Goal: Task Accomplishment & Management: Use online tool/utility

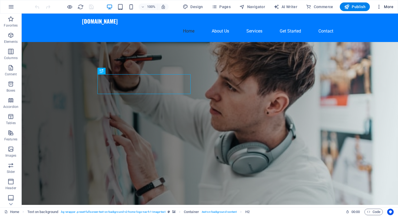
click at [384, 7] on span "More" at bounding box center [384, 6] width 17 height 5
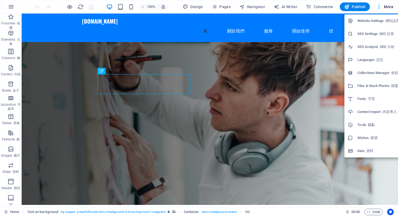
click at [366, 183] on div at bounding box center [199, 108] width 398 height 216
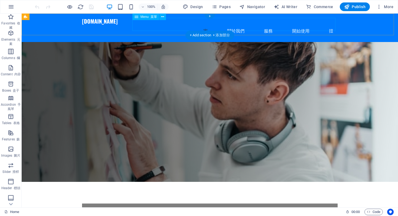
click at [235, 25] on nav "家 關於我們 服務 開始使用 㨟" at bounding box center [209, 31] width 255 height 13
click at [270, 25] on nav "家 關於我們 服務 開始使用 㨟" at bounding box center [209, 31] width 255 height 13
click at [269, 25] on nav "家 關於我們 服務 開始使用 㨟" at bounding box center [209, 31] width 255 height 13
click at [264, 25] on nav "家 關於我們 服務 開始使用 㨟" at bounding box center [209, 31] width 255 height 13
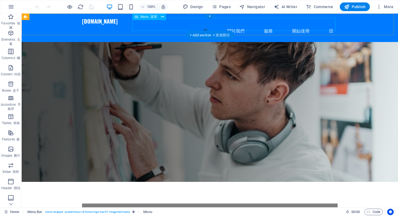
select select
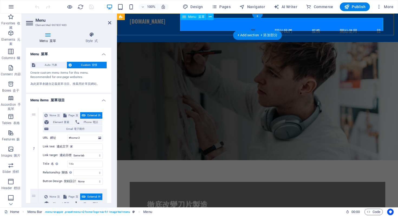
click at [313, 25] on nav "家 關於我們 服務 開始使用 㨟" at bounding box center [257, 31] width 255 height 13
click at [314, 25] on nav "家 關於我們 服務 開始使用 㨟" at bounding box center [257, 31] width 255 height 13
click at [308, 25] on nav "家 關於我們 服務 開始使用 㨟" at bounding box center [257, 31] width 255 height 13
click at [312, 25] on nav "家 關於我們 服務 開始使用 㨟" at bounding box center [257, 31] width 255 height 13
click at [14, 21] on span "Favorites 收藏" at bounding box center [11, 22] width 22 height 17
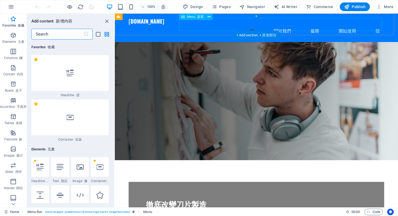
click at [310, 25] on nav "家 關於我們 服務 開始使用 㨟" at bounding box center [255, 31] width 255 height 13
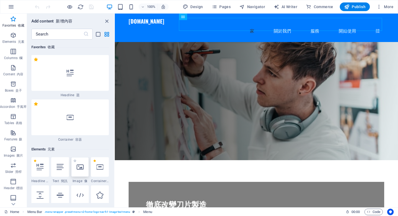
click at [82, 170] on div at bounding box center [80, 166] width 18 height 19
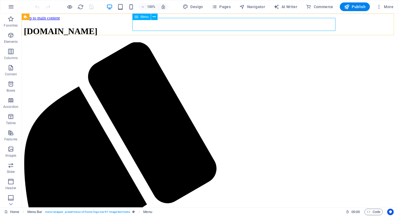
click at [141, 17] on span "Menu" at bounding box center [144, 16] width 8 height 3
click at [156, 18] on button at bounding box center [154, 17] width 6 height 6
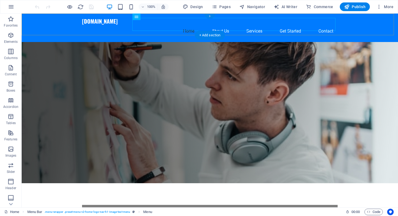
click at [209, 16] on div "+" at bounding box center [209, 16] width 11 height 5
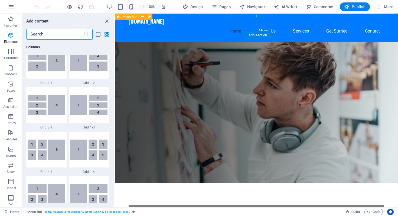
scroll to position [946, 0]
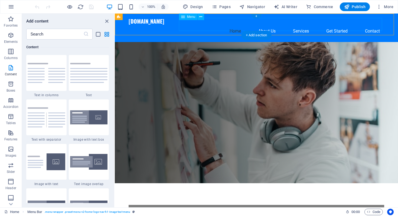
click at [297, 25] on nav "Home About Us Services Get Started Contact" at bounding box center [255, 31] width 255 height 13
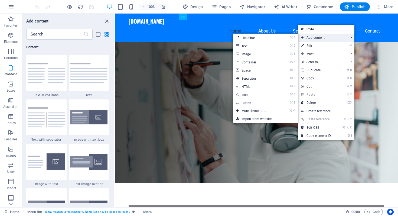
click at [318, 38] on span "Add content" at bounding box center [322, 38] width 48 height 8
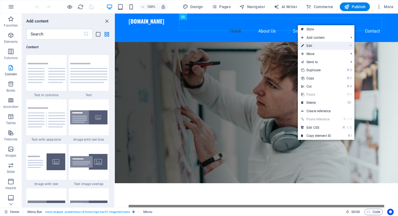
click at [315, 45] on link "⏎ Edit" at bounding box center [316, 46] width 36 height 8
select select
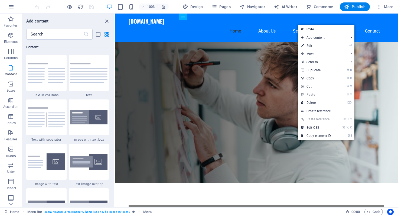
select select
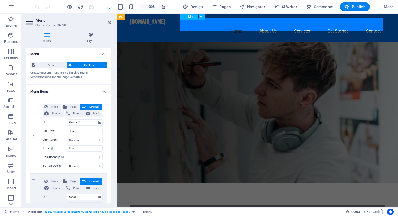
click at [300, 26] on nav "Home About Us Services Get Started Contact" at bounding box center [257, 31] width 255 height 13
click at [300, 25] on nav "Home About Us Services Get Started Contact" at bounding box center [257, 31] width 255 height 13
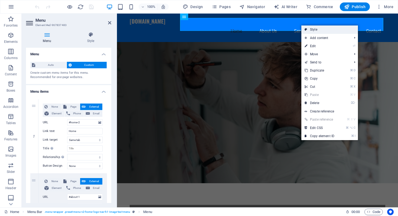
click at [308, 29] on link "Style" at bounding box center [329, 29] width 57 height 8
select select "rem"
select select "preset-menu-v2-home-logo-nav-h1-image-text-menu"
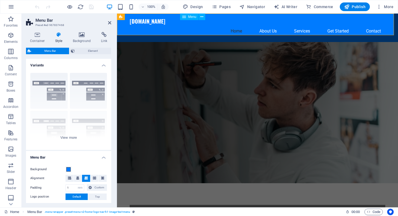
click at [261, 27] on nav "Home About Us Services Get Started Contact" at bounding box center [257, 31] width 255 height 13
select select
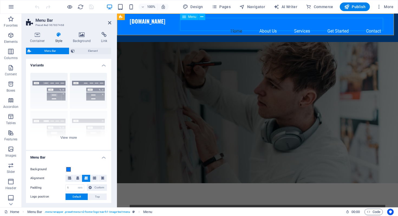
select select
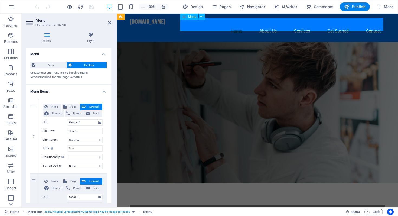
click at [261, 25] on nav "Home About Us Services Get Started Contact" at bounding box center [257, 31] width 255 height 13
click at [341, 26] on nav "Home About Us Services Get Started Contact" at bounding box center [257, 31] width 255 height 13
click at [250, 25] on nav "Home About Us Services Get Started Contact" at bounding box center [257, 31] width 255 height 13
click at [234, 25] on nav "Home About Us Services Get Started Contact" at bounding box center [257, 31] width 255 height 13
click at [259, 25] on nav "Home About Us Services Get Started Contact" at bounding box center [257, 31] width 255 height 13
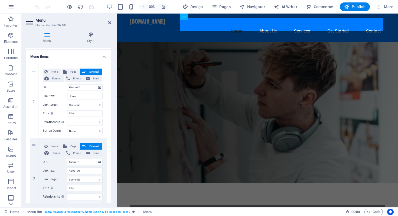
scroll to position [35, 0]
click at [266, 26] on nav "Home About Us Services Get Started Contact" at bounding box center [257, 31] width 255 height 13
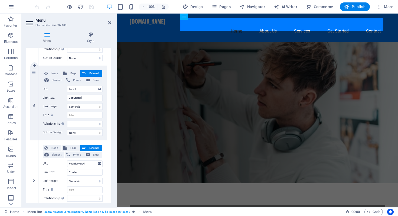
scroll to position [283, 0]
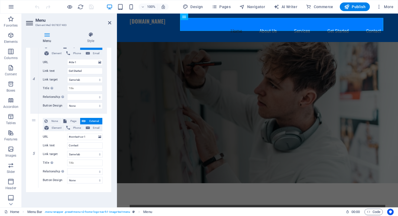
click at [352, 85] on figure at bounding box center [257, 112] width 281 height 141
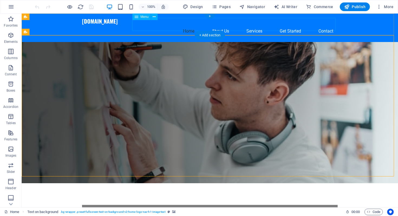
click at [295, 25] on nav "Home About Us Services Get Started Contact" at bounding box center [209, 31] width 255 height 13
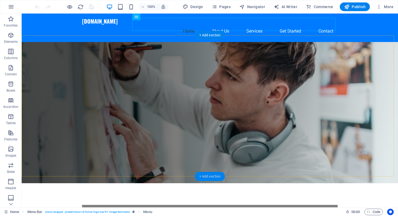
drag, startPoint x: 214, startPoint y: 176, endPoint x: 100, endPoint y: 162, distance: 115.5
click at [214, 176] on div "+ Add section" at bounding box center [210, 175] width 30 height 9
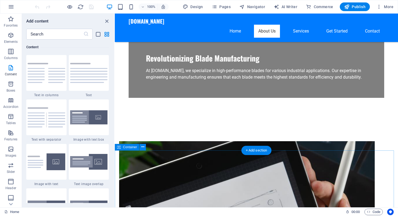
scroll to position [146, 0]
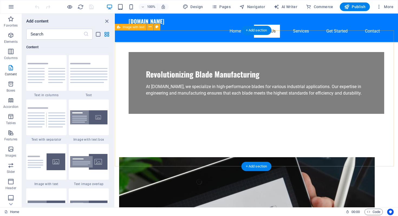
click at [200, 157] on figure at bounding box center [246, 203] width 255 height 92
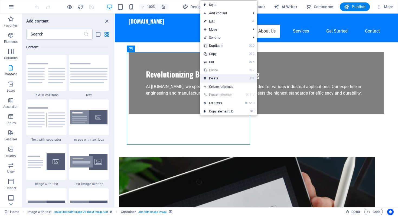
click at [220, 80] on link "⌦ Delete" at bounding box center [218, 78] width 36 height 8
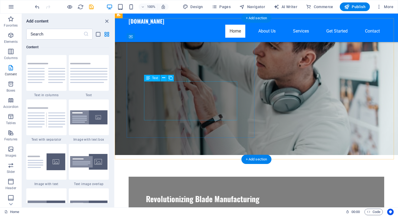
scroll to position [57, 0]
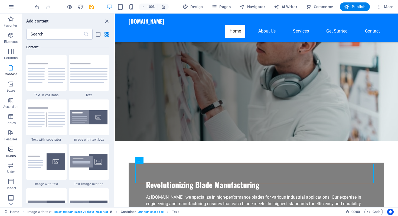
click at [11, 148] on icon "button" at bounding box center [11, 149] width 6 height 6
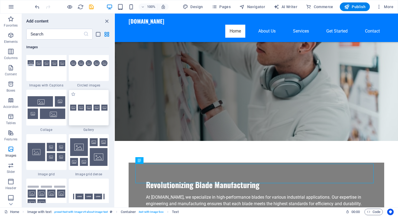
scroll to position [2777, 0]
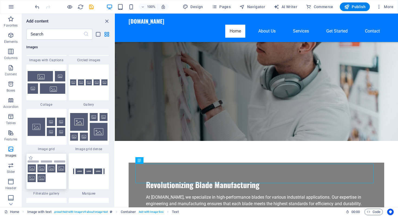
click at [46, 171] on img at bounding box center [47, 171] width 38 height 22
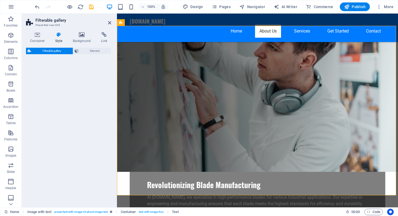
scroll to position [260, 0]
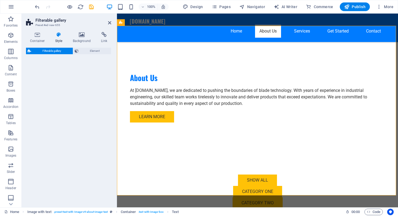
select select "rem"
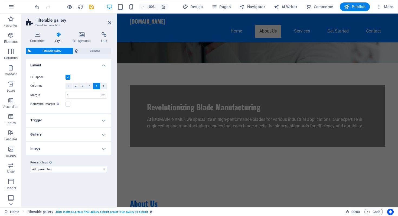
scroll to position [189, 0]
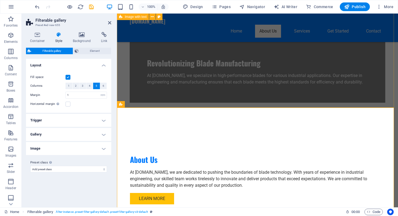
scroll to position [223, 0]
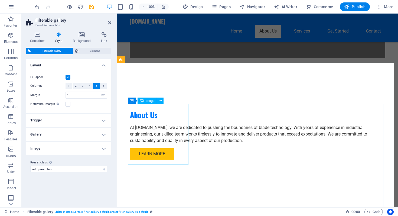
select select "%"
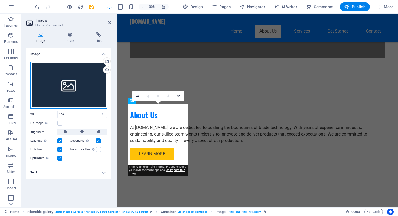
click at [91, 79] on div "Drag files here, click to choose files or select files from Files or our free s…" at bounding box center [68, 85] width 77 height 47
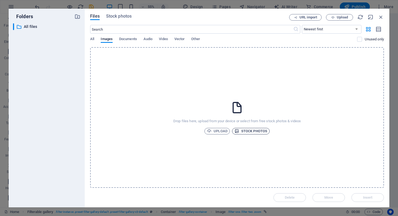
click at [251, 131] on span "Stock photos" at bounding box center [250, 131] width 33 height 6
